Goal: Communication & Community: Answer question/provide support

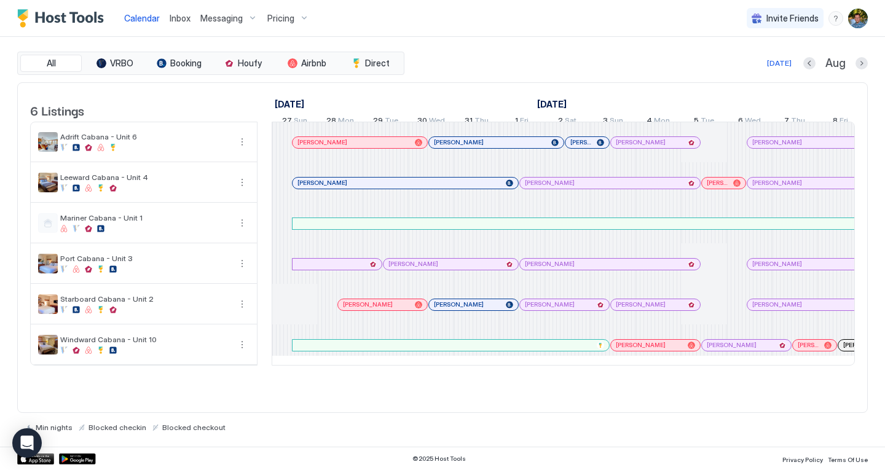
scroll to position [0, 683]
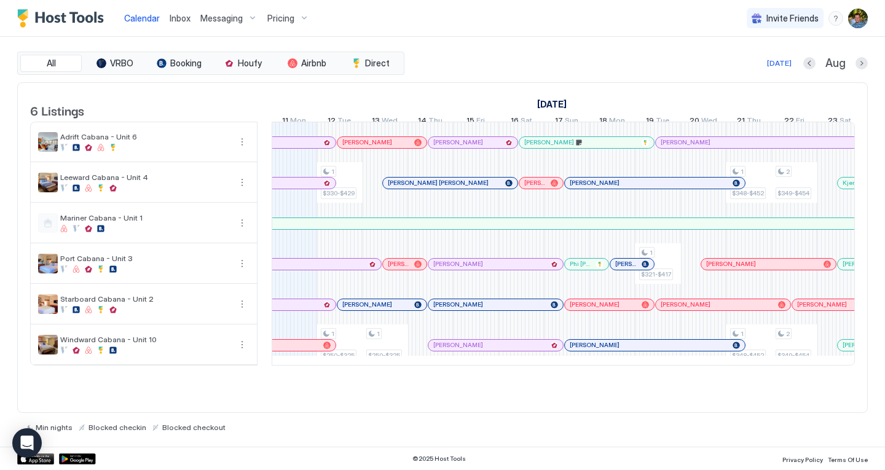
click at [181, 20] on span "Inbox" at bounding box center [180, 18] width 21 height 10
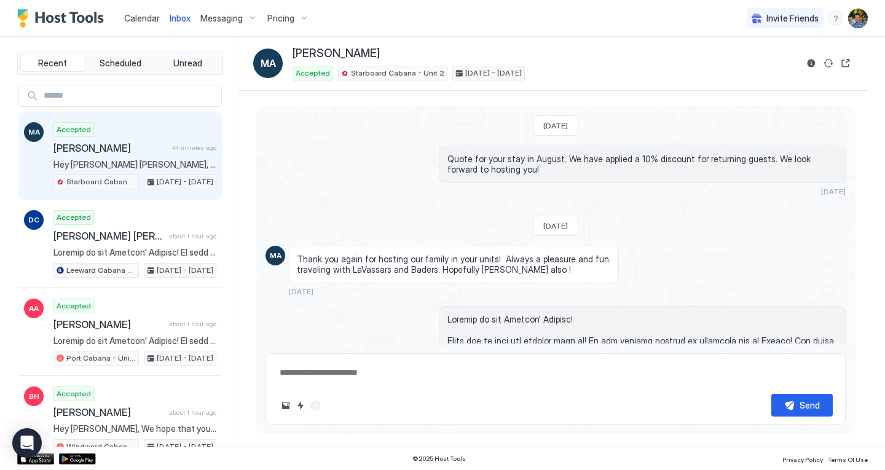
scroll to position [1677, 0]
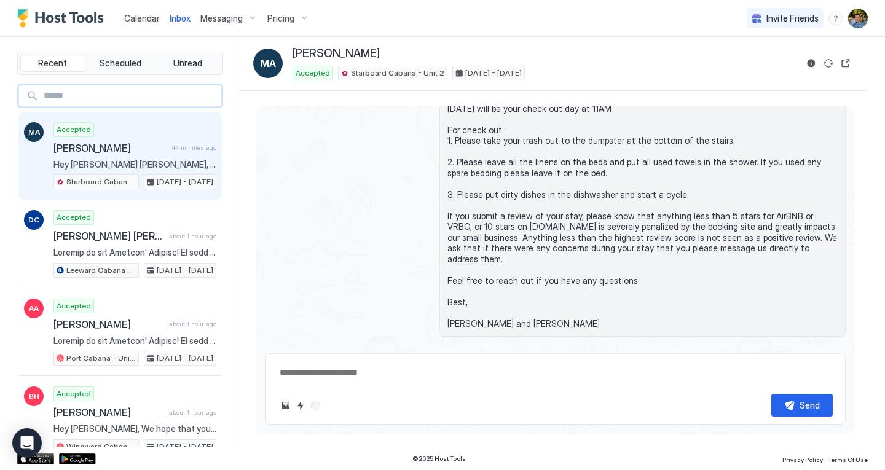
click at [150, 103] on input "Input Field" at bounding box center [130, 95] width 182 height 21
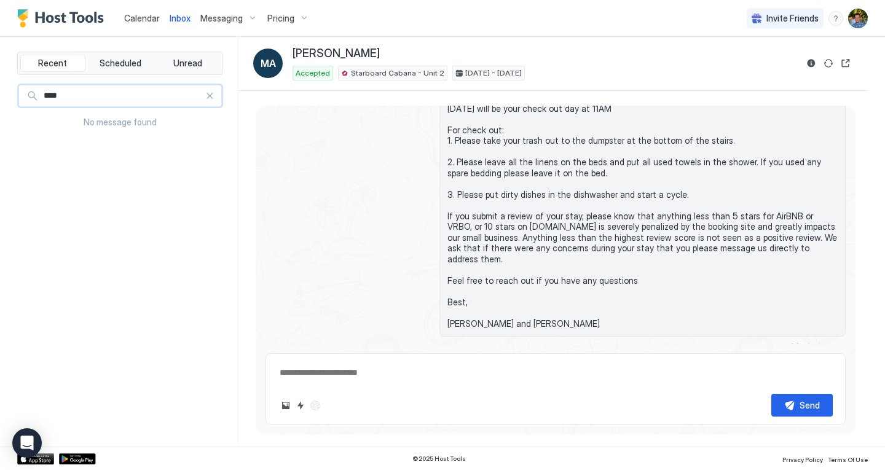
type input "****"
click at [207, 95] on div at bounding box center [209, 96] width 9 height 9
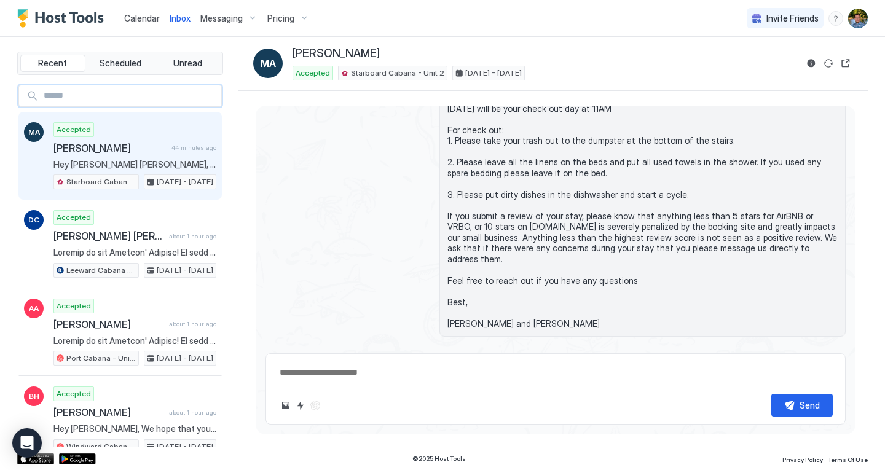
click at [179, 89] on input "Input Field" at bounding box center [130, 95] width 182 height 21
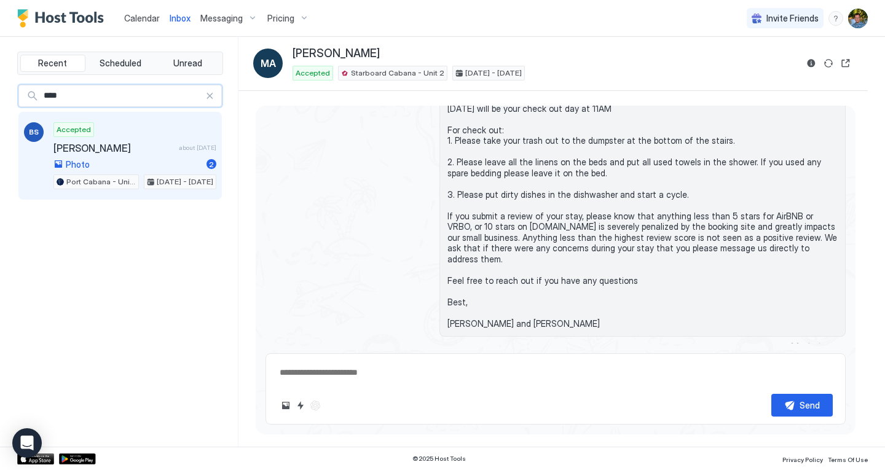
type input "****"
click at [82, 155] on div "Accepted [PERSON_NAME] about [DATE] Photo 2 Port Cabana - Unit 3 [DATE] - [DATE]" at bounding box center [134, 156] width 163 height 68
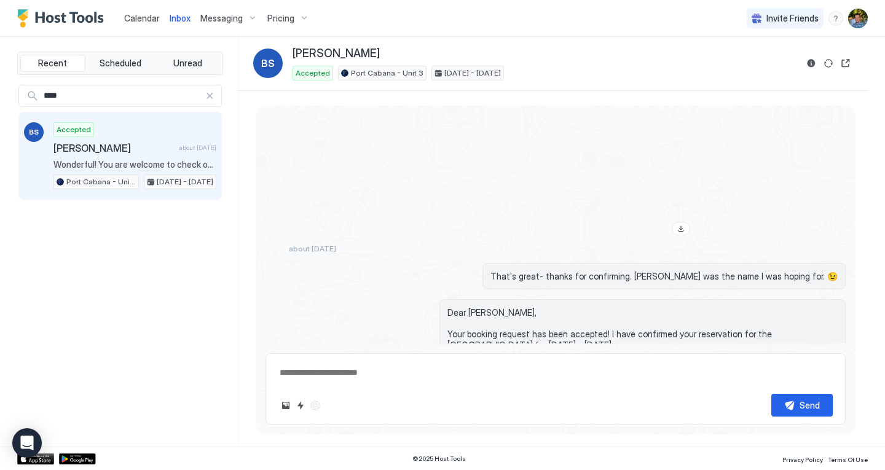
scroll to position [452, 0]
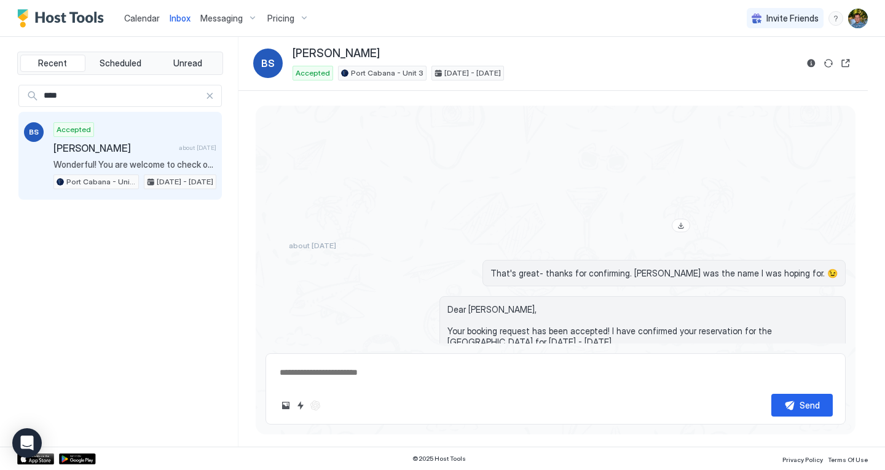
click at [211, 93] on div at bounding box center [209, 96] width 9 height 9
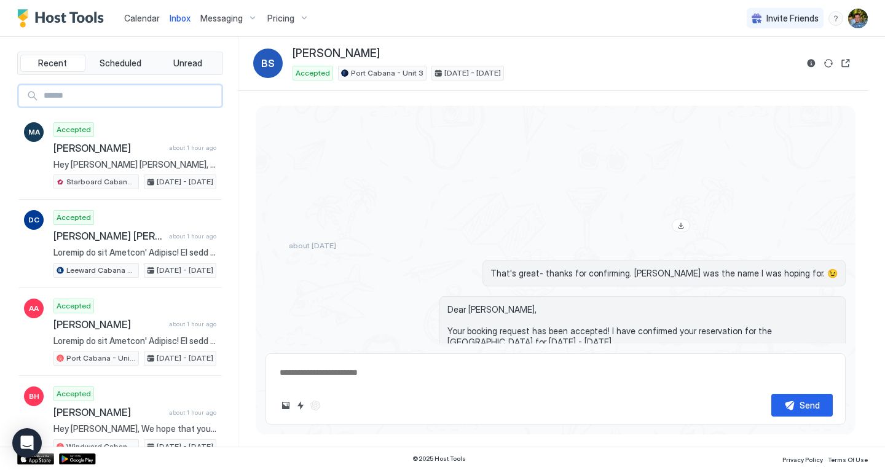
click at [182, 18] on span "Inbox" at bounding box center [180, 18] width 21 height 10
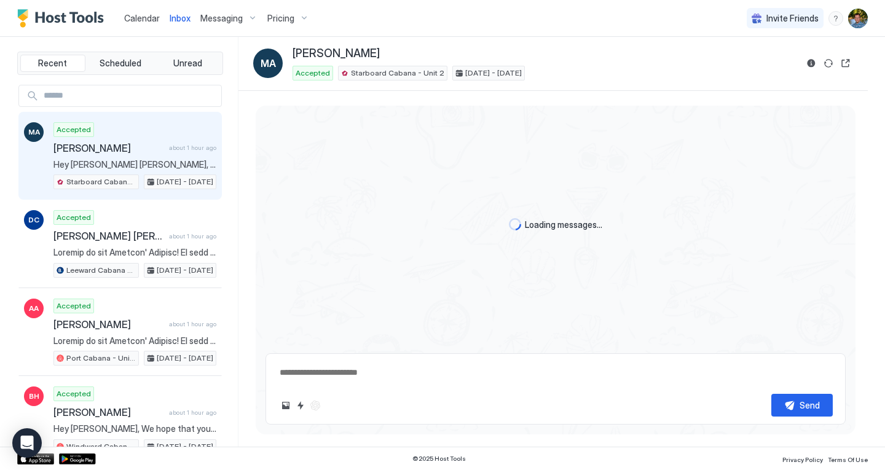
scroll to position [1677, 0]
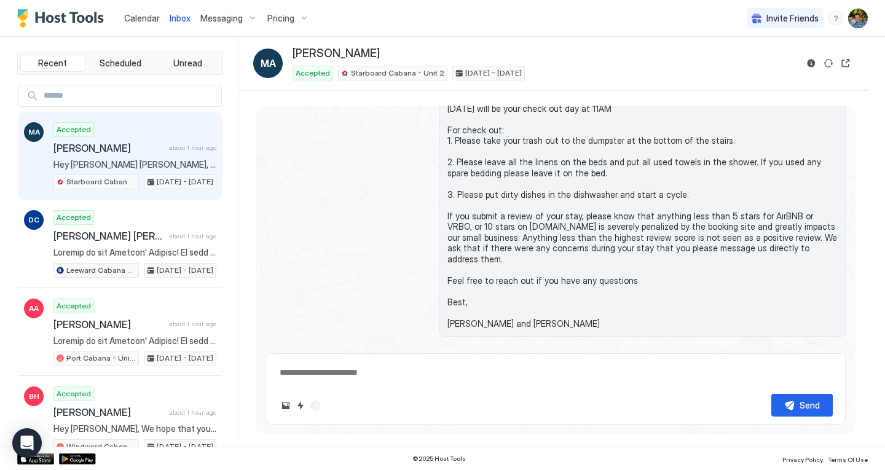
click at [76, 19] on img "Host Tools Logo" at bounding box center [63, 18] width 92 height 18
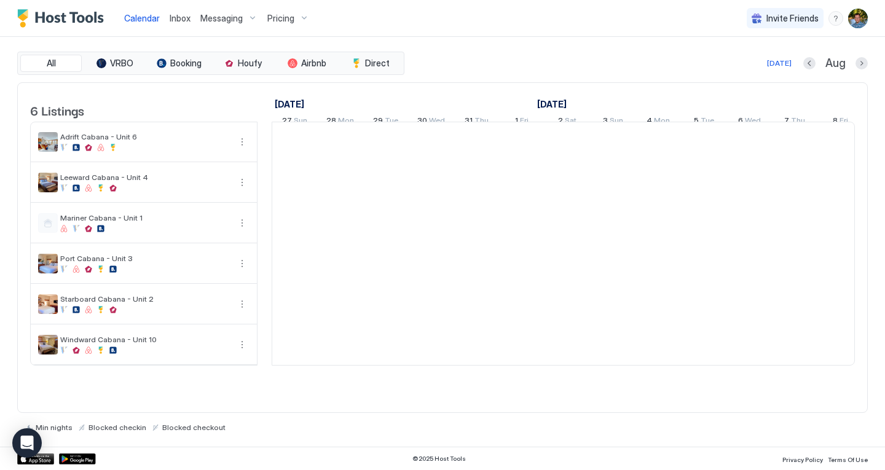
scroll to position [0, 683]
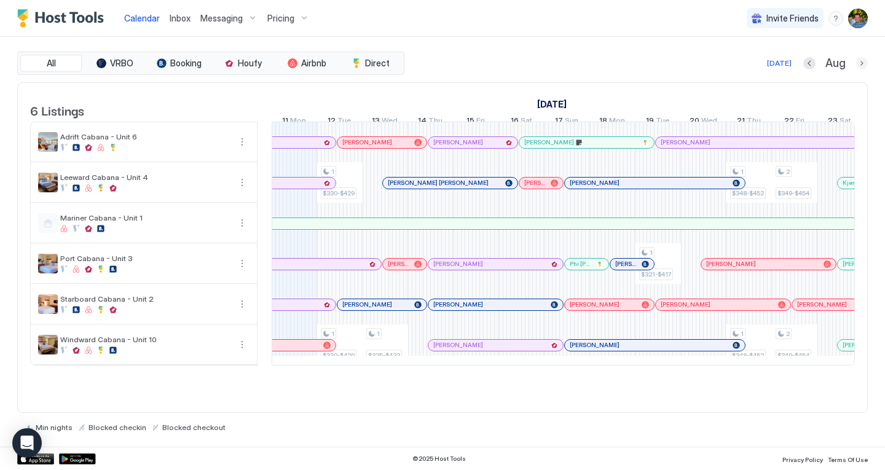
click at [863, 64] on button "Next month" at bounding box center [861, 63] width 12 height 12
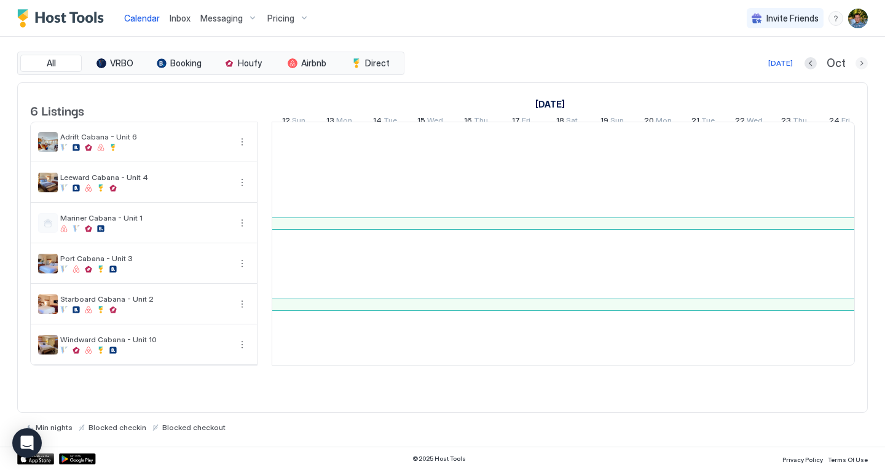
click at [863, 64] on button "Next month" at bounding box center [861, 63] width 12 height 12
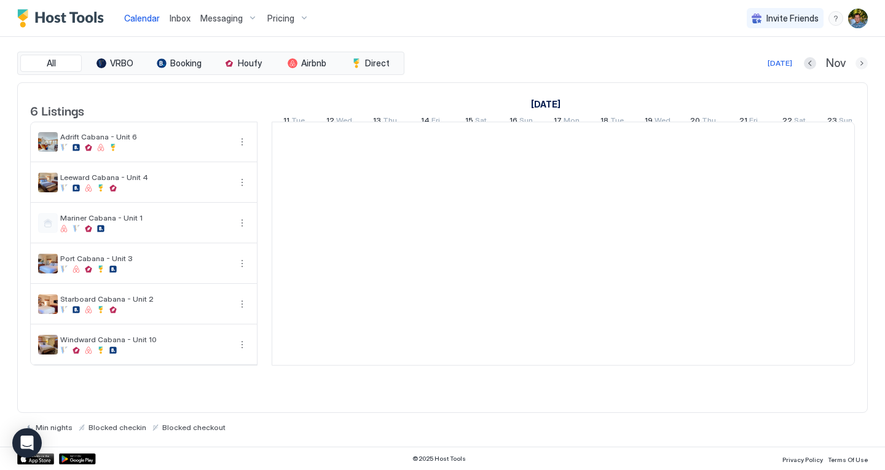
click at [863, 64] on button "Next month" at bounding box center [861, 63] width 12 height 12
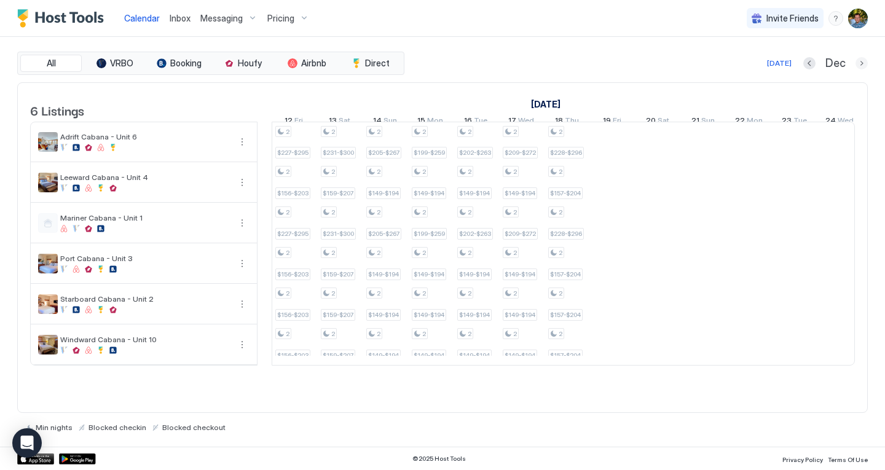
click at [863, 64] on button "Next month" at bounding box center [861, 63] width 12 height 12
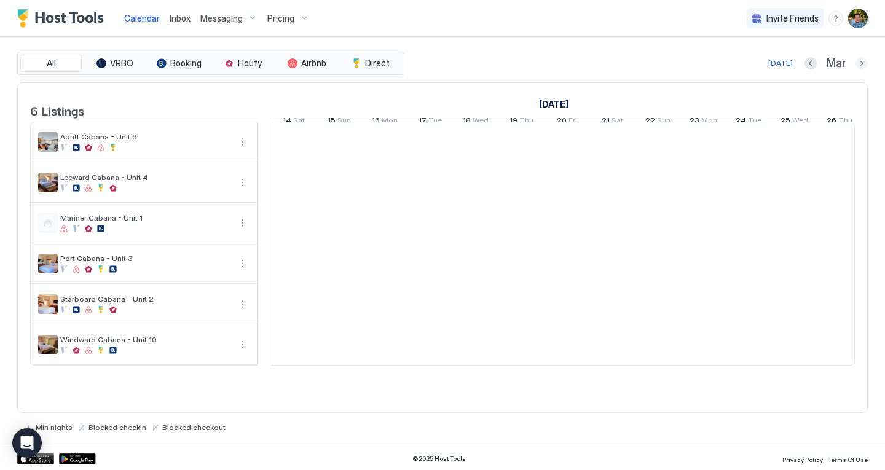
click at [863, 64] on button "Next month" at bounding box center [861, 63] width 12 height 12
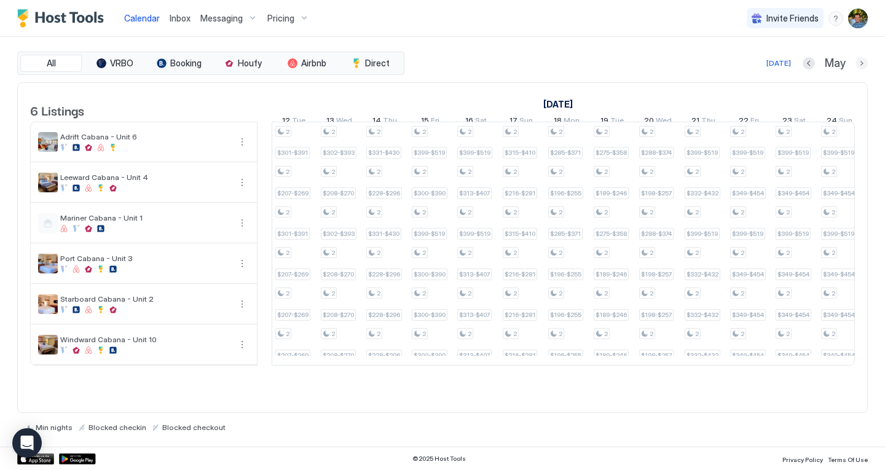
click at [863, 64] on button "Next month" at bounding box center [861, 63] width 12 height 12
